Goal: Transaction & Acquisition: Book appointment/travel/reservation

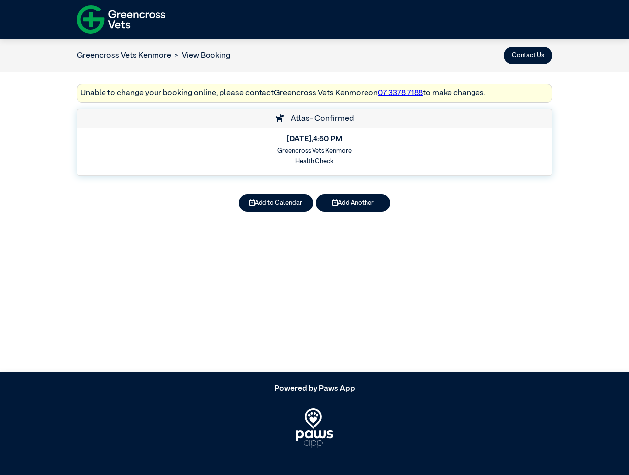
click at [528, 55] on button "Contact Us" at bounding box center [528, 55] width 49 height 17
click at [276, 203] on button "Add to Calendar" at bounding box center [276, 203] width 74 height 17
click at [353, 203] on button "Add Another" at bounding box center [353, 203] width 74 height 17
